Goal: Subscribe to service/newsletter

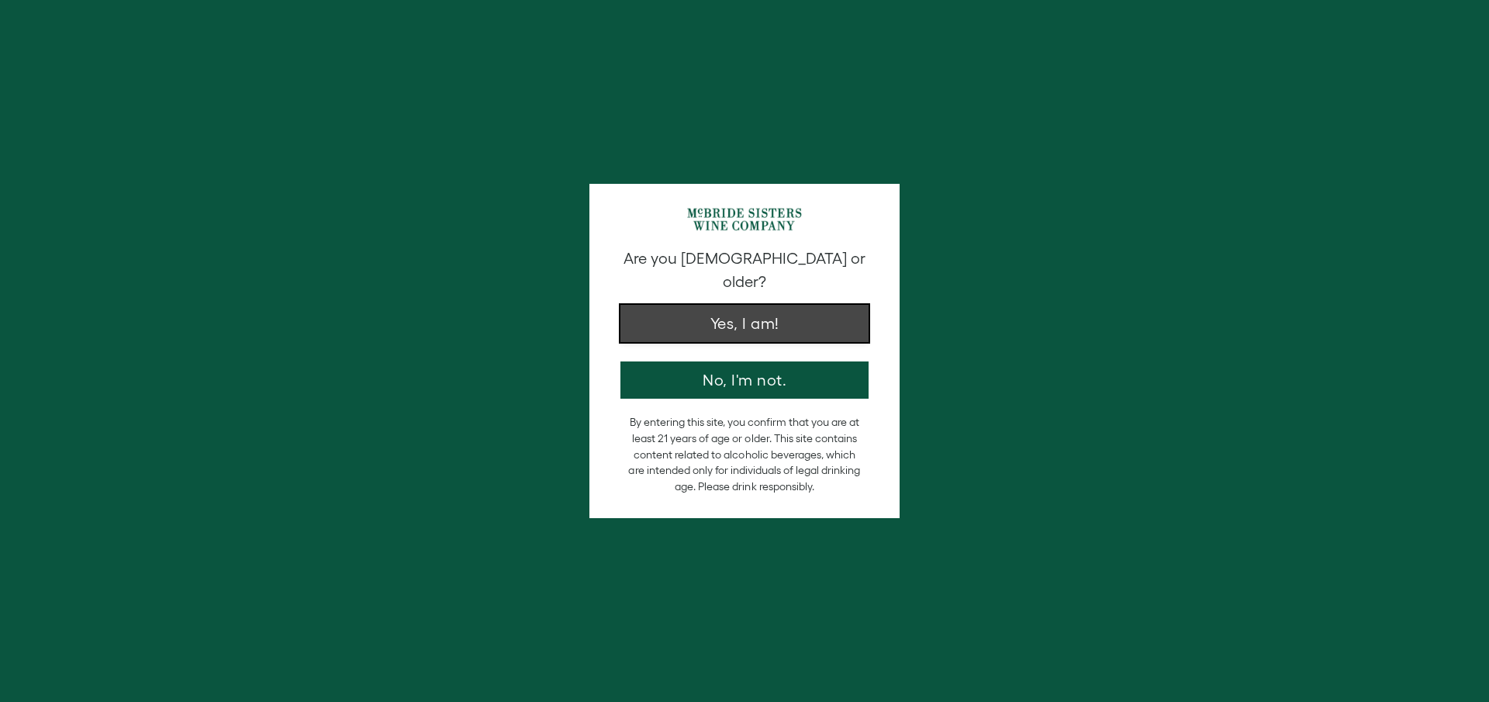
click at [640, 326] on button "Yes, I am!" at bounding box center [744, 323] width 248 height 37
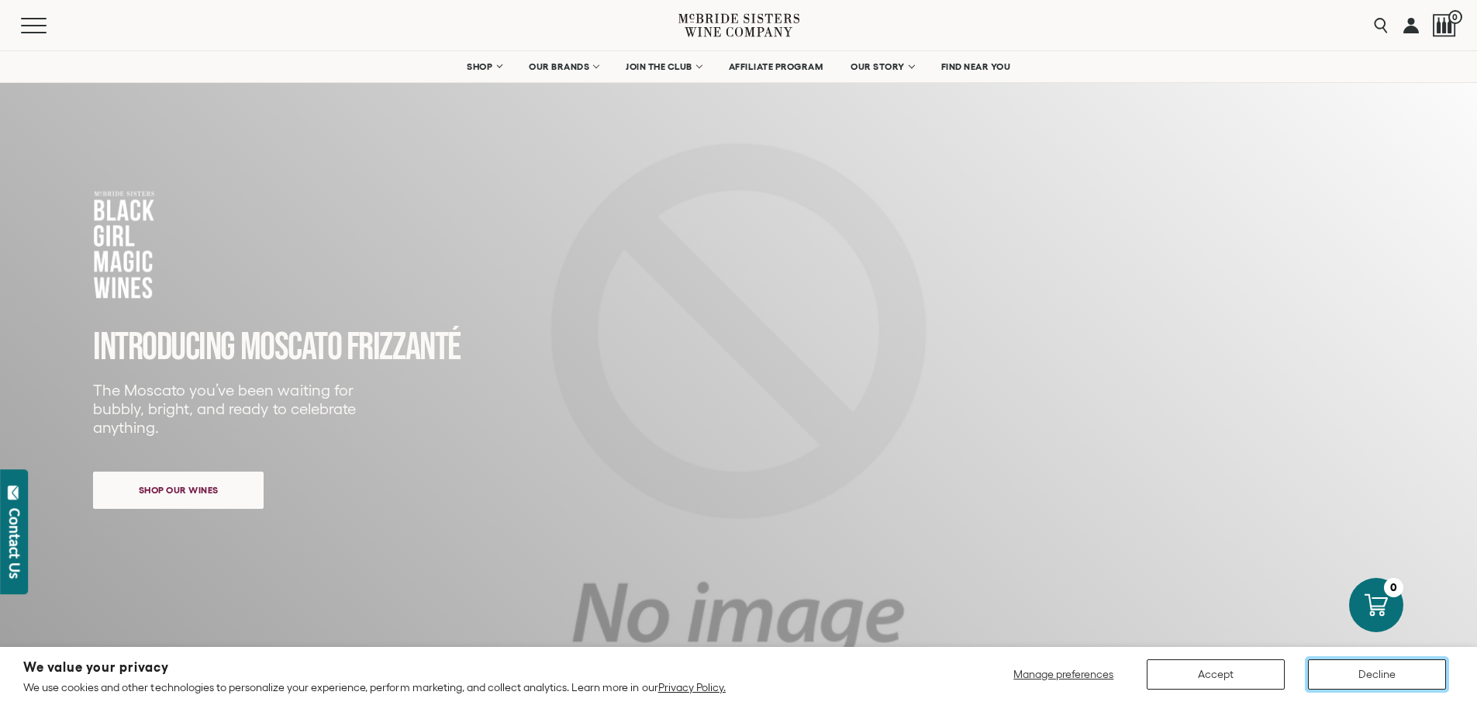
click at [1403, 676] on button "Decline" at bounding box center [1377, 674] width 138 height 30
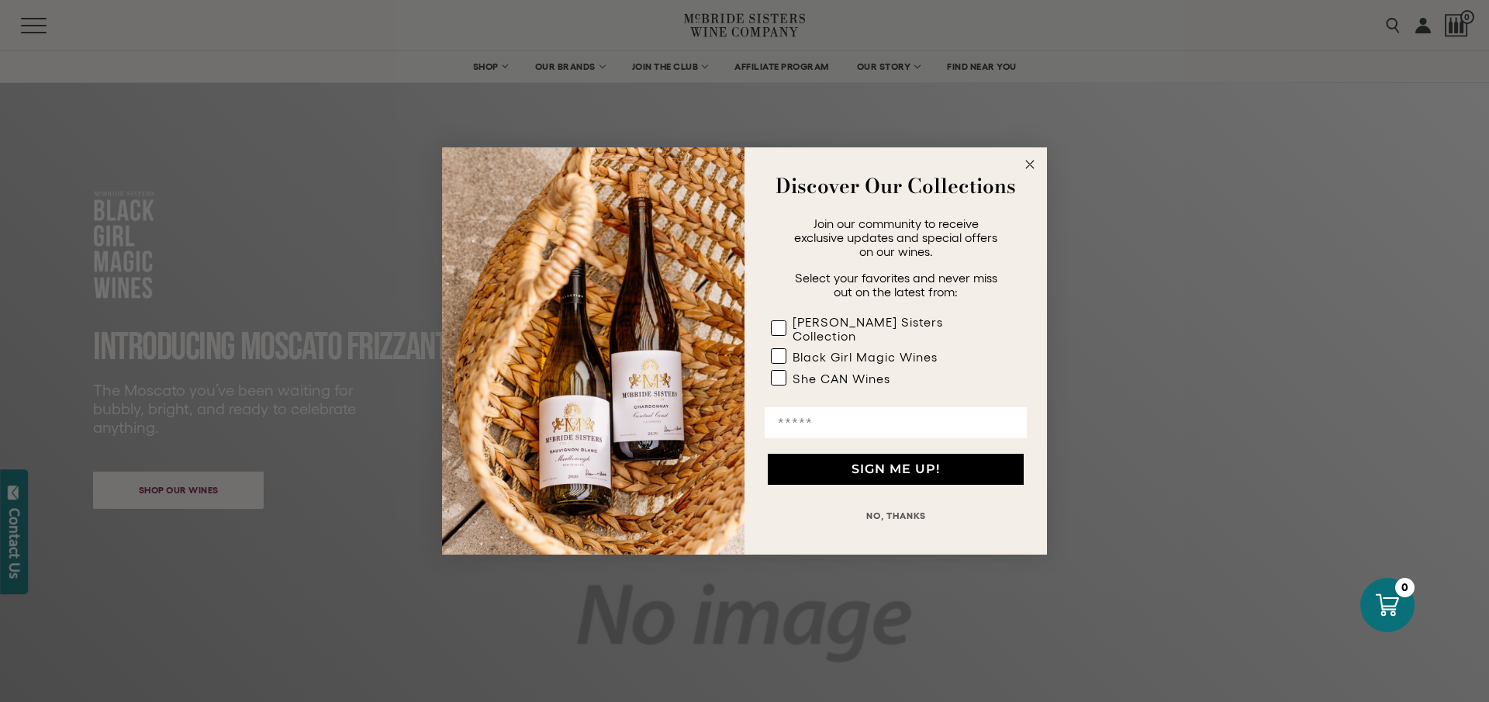
click at [824, 420] on input "Email" at bounding box center [895, 422] width 262 height 31
type input "**********"
click at [930, 467] on button "SIGN ME UP!" at bounding box center [896, 469] width 256 height 31
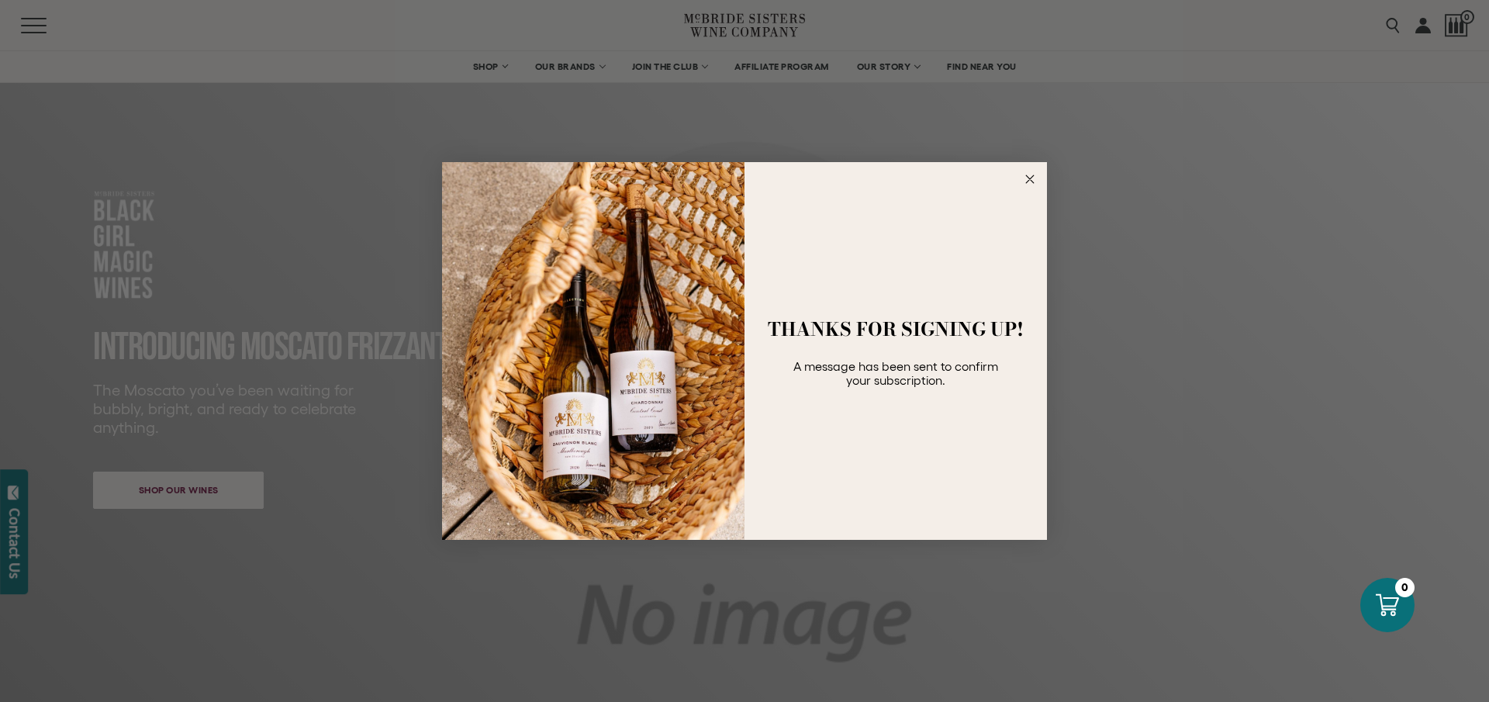
click at [1027, 174] on circle "Close dialog" at bounding box center [1030, 179] width 18 height 18
